Goal: Download file/media

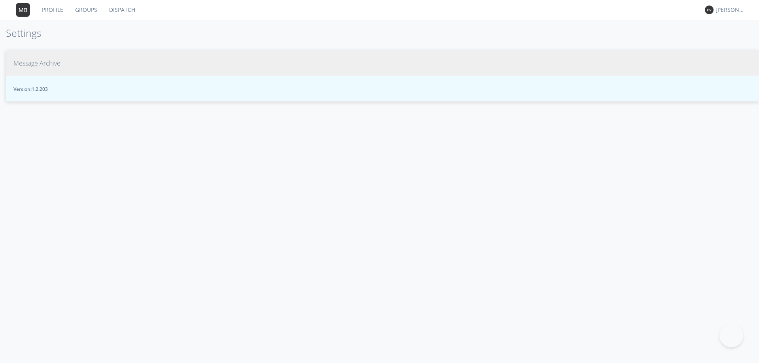
click at [46, 59] on span "Message Archive" at bounding box center [36, 63] width 47 height 9
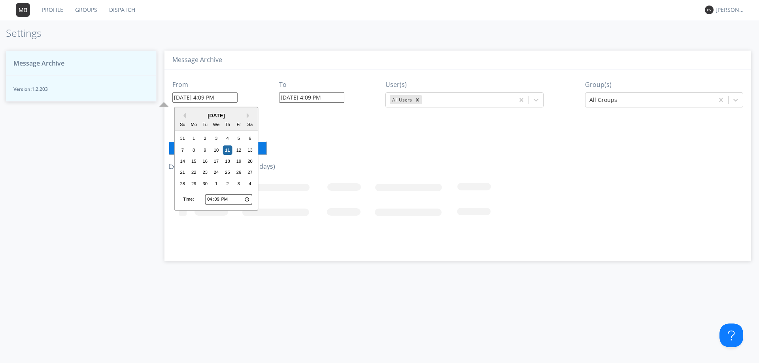
click at [236, 97] on input "09/11/2025 4:09 PM" at bounding box center [204, 97] width 65 height 10
click at [210, 200] on input "16:09" at bounding box center [228, 199] width 47 height 10
type input "13:09"
type input "09/11/2025 1:09 PM"
type input "12:09"
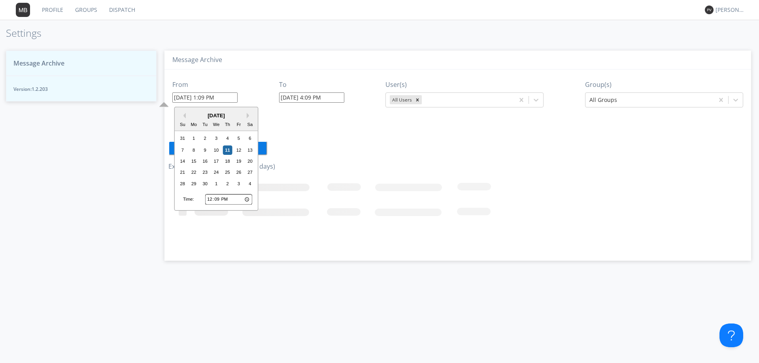
type input "09/11/2025 12:09 PM"
type input "12:00"
type input "09/11/2025 12:00 PM"
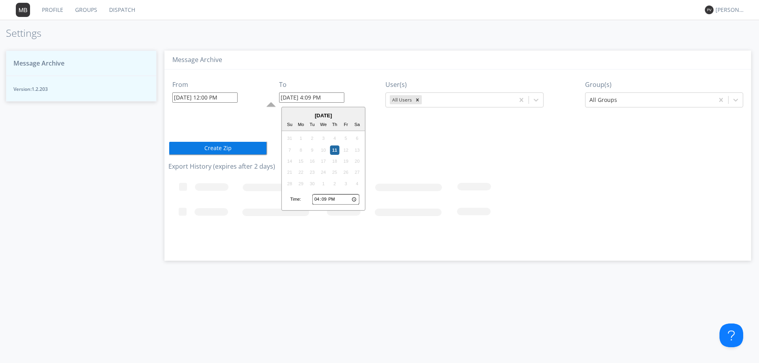
click at [336, 101] on input "09/11/2025 4:09 PM" at bounding box center [311, 97] width 65 height 10
click at [316, 199] on input "16:09" at bounding box center [335, 199] width 47 height 10
type input "13:09"
type input "09/11/2025 1:09 PM"
type input "12:09"
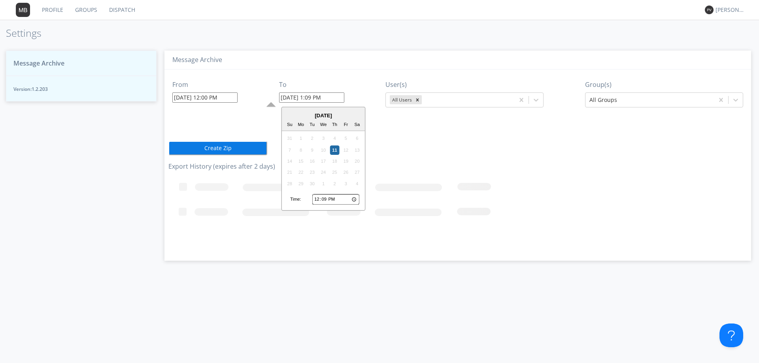
type input "09/11/2025 12:09 PM"
type input "12:03"
type input "09/11/2025 12:03 PM"
type input "12:30"
type input "09/11/2025 12:30 PM"
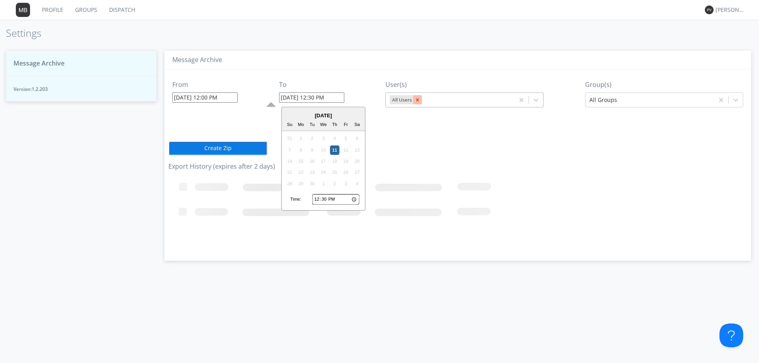
click at [417, 100] on icon "Remove All Users" at bounding box center [417, 99] width 3 height 3
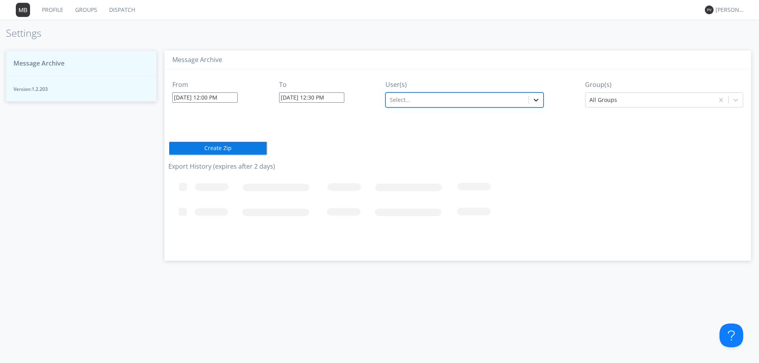
click at [539, 100] on icon at bounding box center [536, 100] width 8 height 8
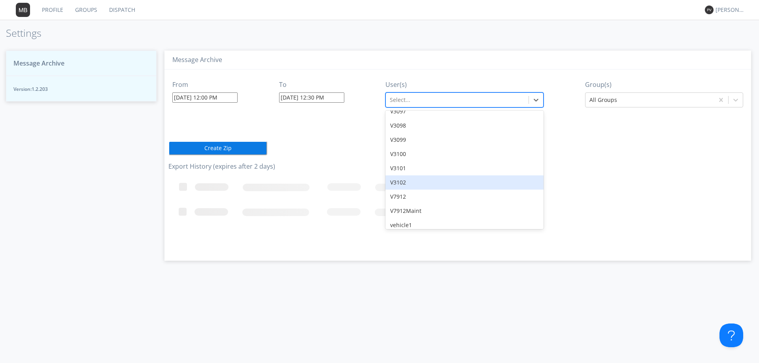
click at [404, 175] on div "V3102" at bounding box center [464, 182] width 158 height 14
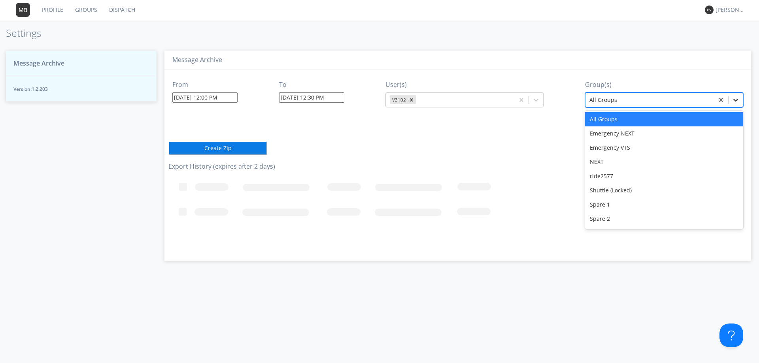
click at [732, 98] on icon at bounding box center [736, 100] width 8 height 8
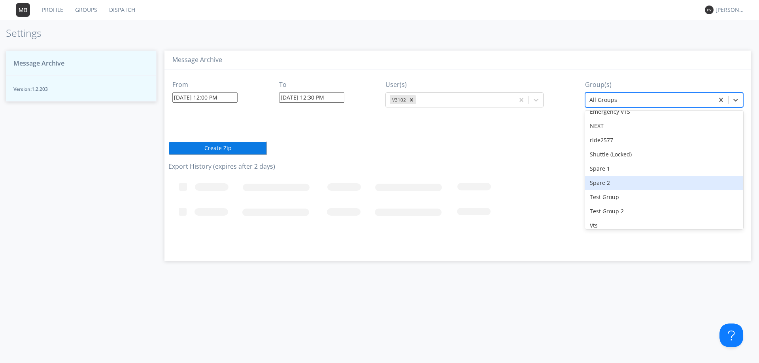
scroll to position [70, 0]
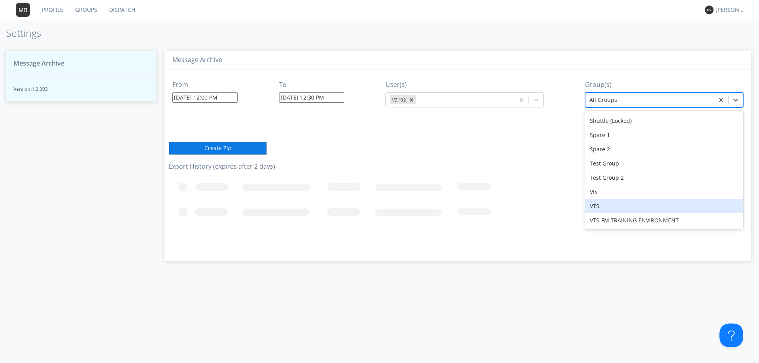
click at [604, 205] on div "VTS" at bounding box center [664, 206] width 158 height 14
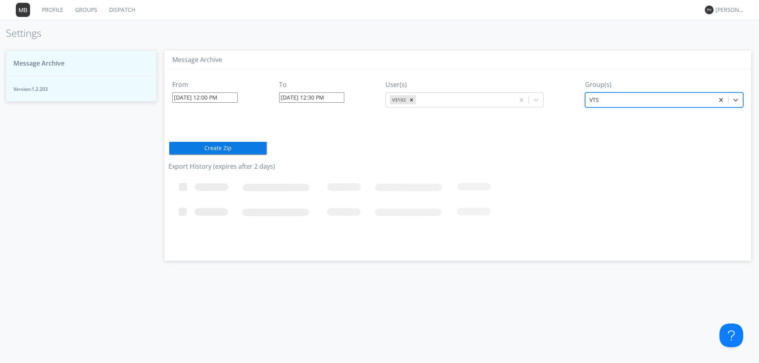
click at [232, 145] on button "Create Zip" at bounding box center [217, 148] width 99 height 14
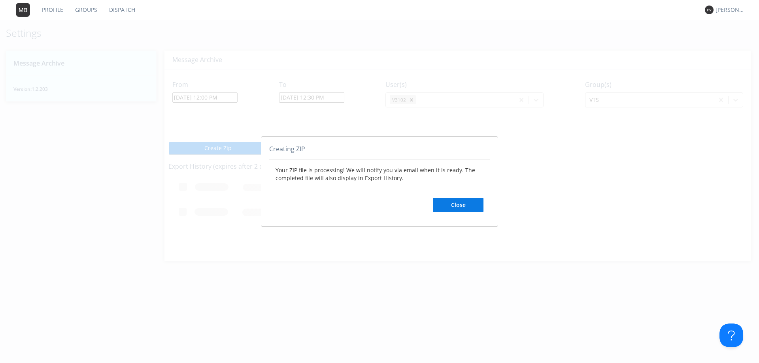
click at [449, 204] on button "Close" at bounding box center [458, 205] width 51 height 14
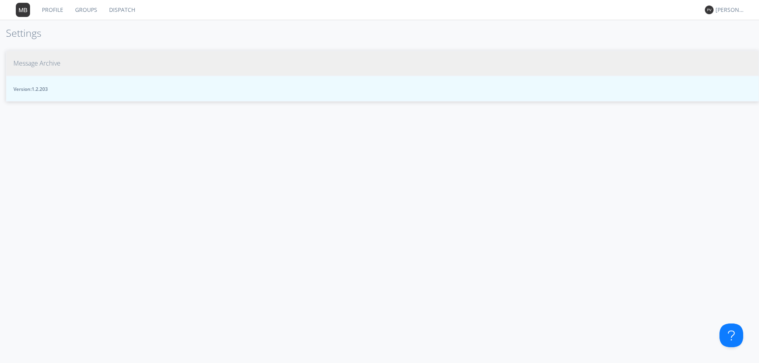
click at [50, 65] on span "Message Archive" at bounding box center [36, 63] width 47 height 9
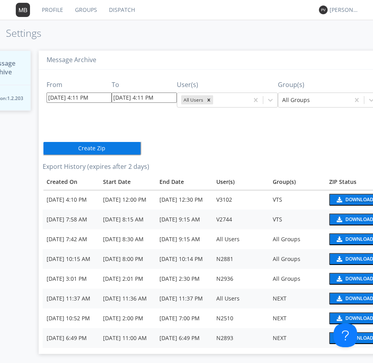
click at [347, 201] on div "Download" at bounding box center [360, 199] width 28 height 5
click at [285, 31] on h1 "Settings" at bounding box center [186, 33] width 373 height 11
